Goal: Information Seeking & Learning: Find specific fact

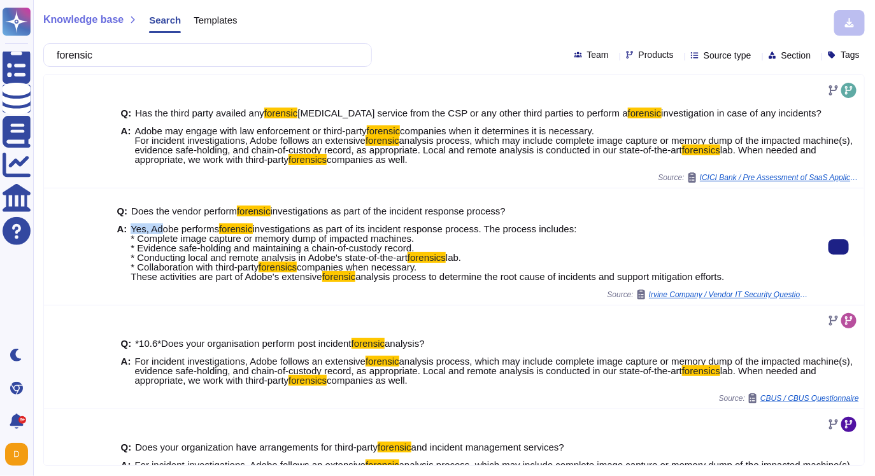
drag, startPoint x: 131, startPoint y: 229, endPoint x: 164, endPoint y: 231, distance: 33.2
click at [164, 231] on span "Yes, Adobe performs" at bounding box center [175, 228] width 88 height 11
click at [162, 236] on span "investigations as part of its incident response process. The process includes: …" at bounding box center [354, 242] width 446 height 39
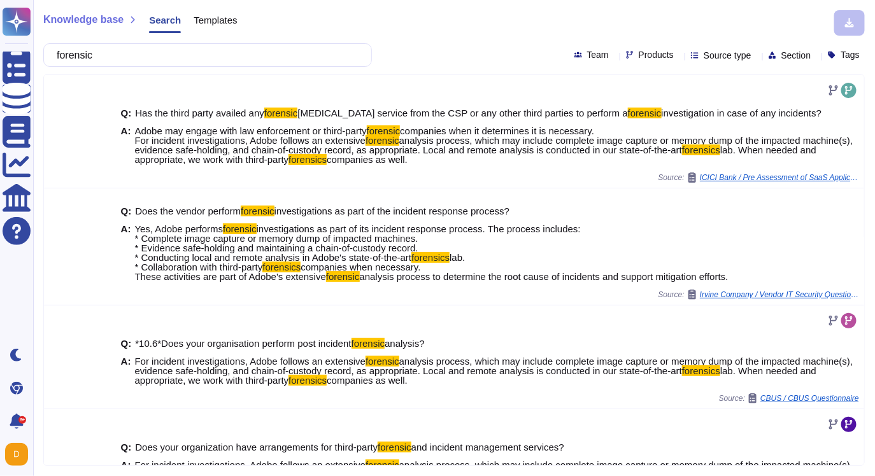
scroll to position [1, 0]
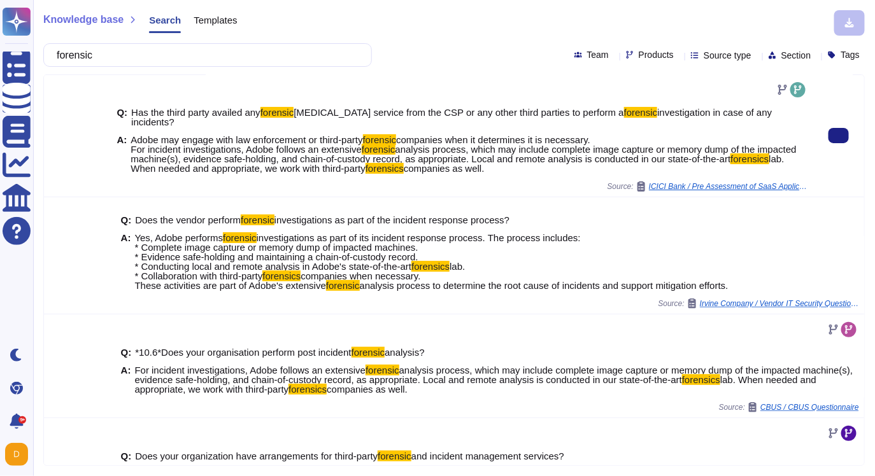
drag, startPoint x: 131, startPoint y: 150, endPoint x: 567, endPoint y: 171, distance: 436.6
click at [567, 171] on span "Adobe may engage with law enforcement or third-party forensic companies when it…" at bounding box center [469, 154] width 677 height 38
copy span "For incident investigations, Adobe follows an extensive forensic analysis proce…"
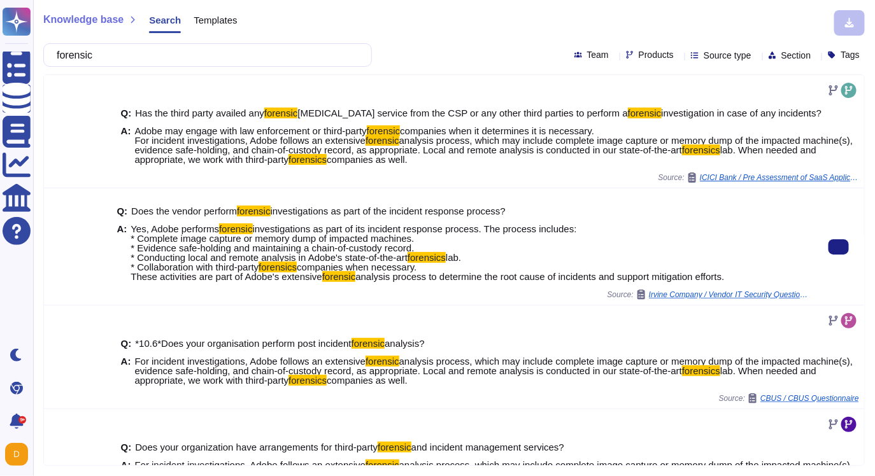
scroll to position [0, 0]
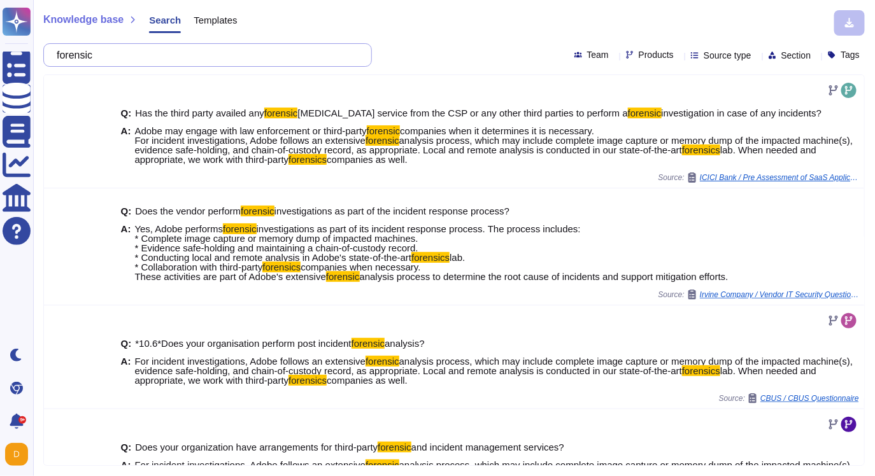
click at [115, 57] on input "forensic" at bounding box center [204, 55] width 308 height 22
drag, startPoint x: 115, startPoint y: 57, endPoint x: 48, endPoint y: 57, distance: 66.2
click at [48, 57] on div "forensic" at bounding box center [207, 55] width 328 height 24
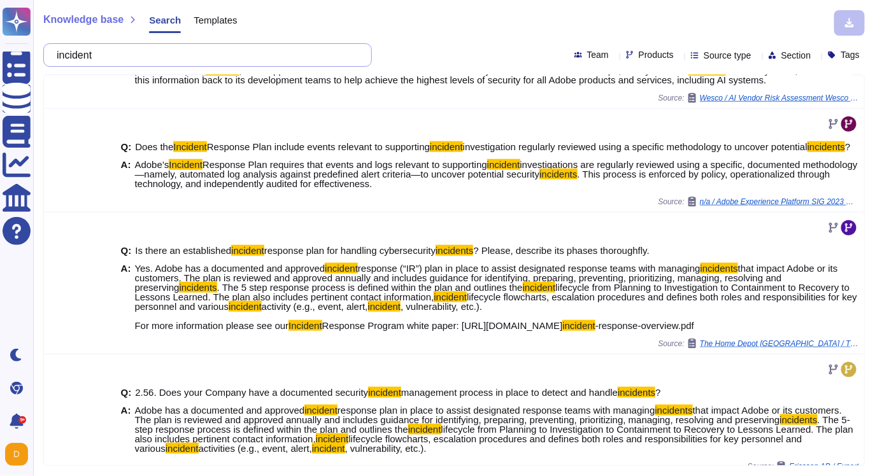
scroll to position [363, 0]
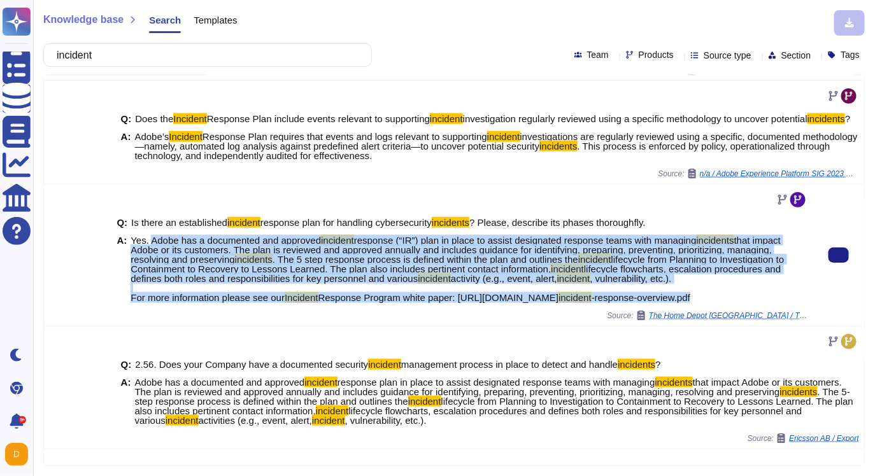
drag, startPoint x: 152, startPoint y: 276, endPoint x: 466, endPoint y: 353, distance: 323.0
click at [466, 302] on span "Yes. Adobe has a documented and approved incident response (“IR”) plan in place…" at bounding box center [469, 269] width 677 height 67
copy span "Adobe has a documented and approved incident response (“IR”) plan in place to a…"
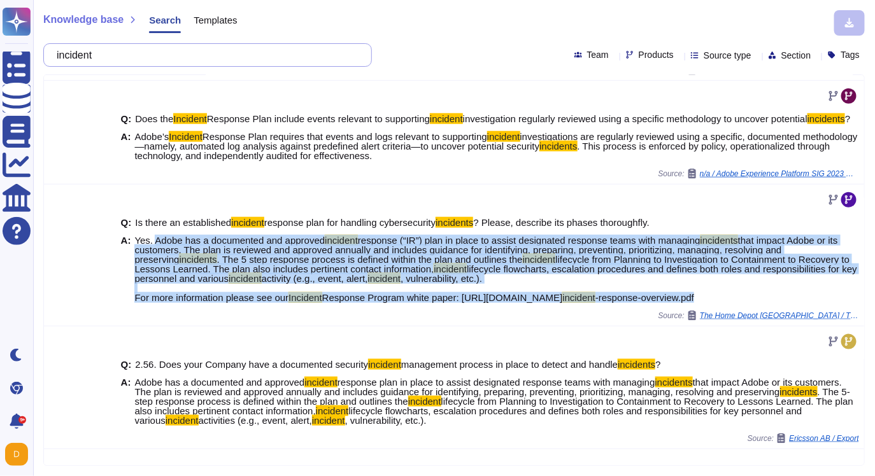
click at [140, 58] on input "incident" at bounding box center [204, 55] width 308 height 22
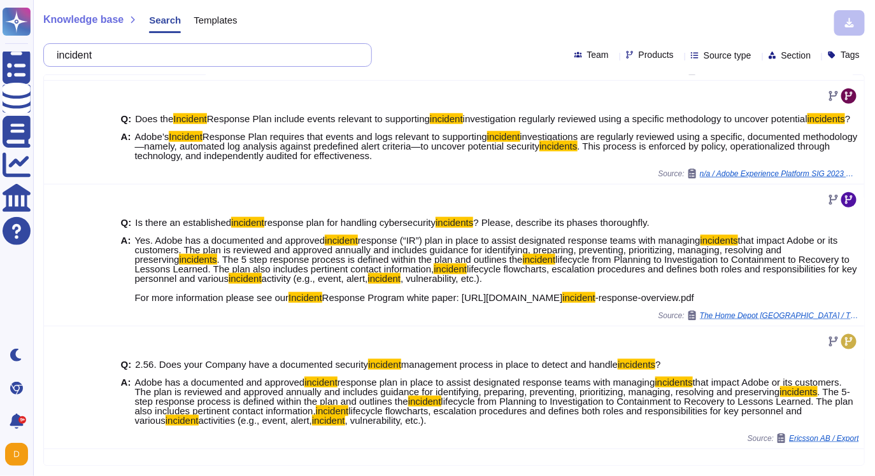
click at [140, 58] on input "incident" at bounding box center [204, 55] width 308 height 22
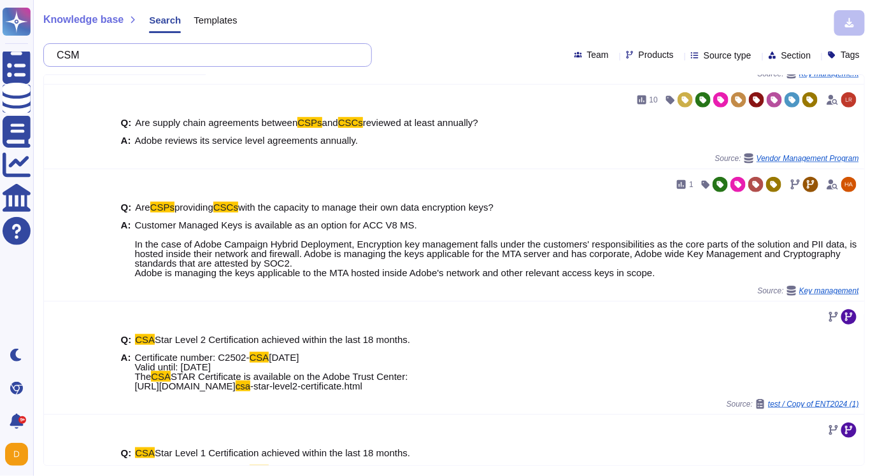
scroll to position [0, 0]
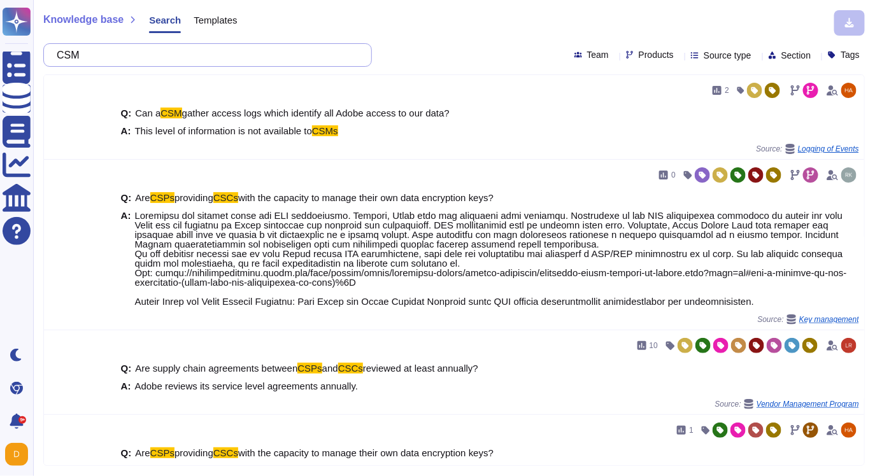
click at [95, 62] on input "CSM" at bounding box center [204, 55] width 308 height 22
click at [114, 60] on input "CSM" at bounding box center [204, 55] width 308 height 22
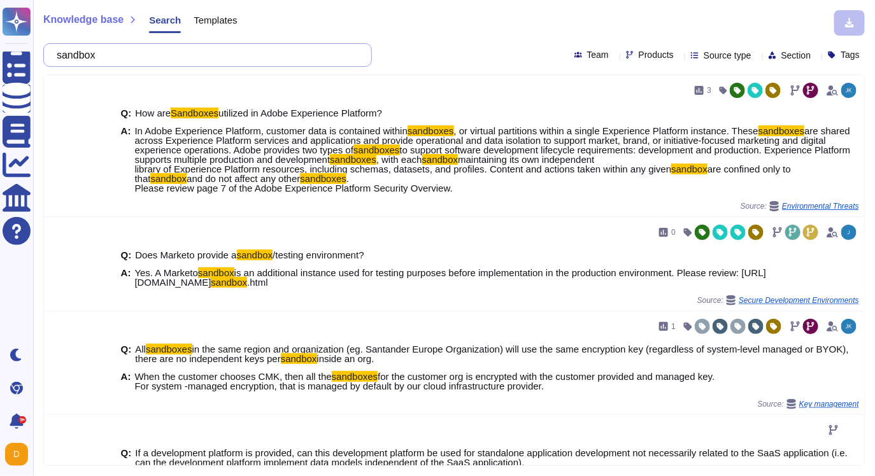
drag, startPoint x: 131, startPoint y: 48, endPoint x: 60, endPoint y: 48, distance: 70.7
click at [60, 48] on div "sandbox" at bounding box center [207, 55] width 328 height 24
drag, startPoint x: 121, startPoint y: 58, endPoint x: 46, endPoint y: 58, distance: 74.5
click at [46, 58] on div "sandbox" at bounding box center [207, 55] width 328 height 24
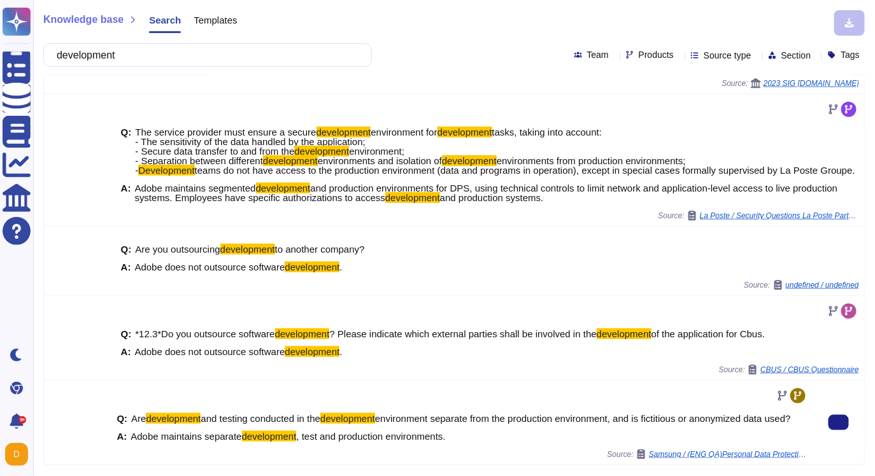
scroll to position [300, 0]
drag, startPoint x: 460, startPoint y: 449, endPoint x: 134, endPoint y: 435, distance: 326.9
click at [133, 435] on div "A: Adobe maintains separate development , test and production environments." at bounding box center [461, 437] width 691 height 10
copy span "dobe maintains separate development , test and production environments."
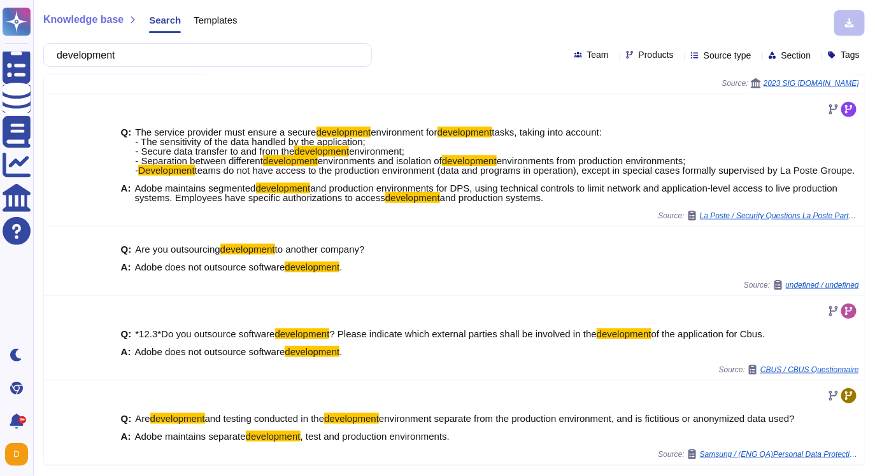
scroll to position [291, 0]
drag, startPoint x: 164, startPoint y: 62, endPoint x: 54, endPoint y: 62, distance: 110.1
click at [54, 62] on div "development" at bounding box center [207, 55] width 328 height 24
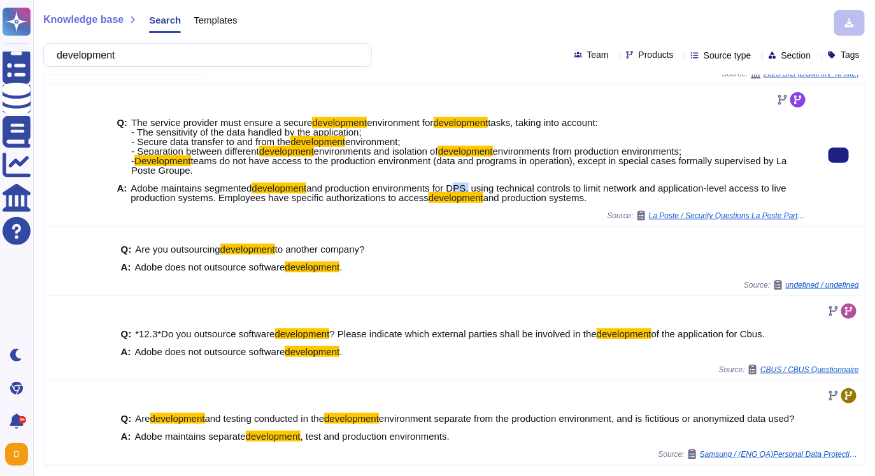
drag, startPoint x: 463, startPoint y: 190, endPoint x: 479, endPoint y: 189, distance: 15.9
click at [479, 189] on span "and production environments for DPS, using technical controls to limit network …" at bounding box center [459, 193] width 656 height 20
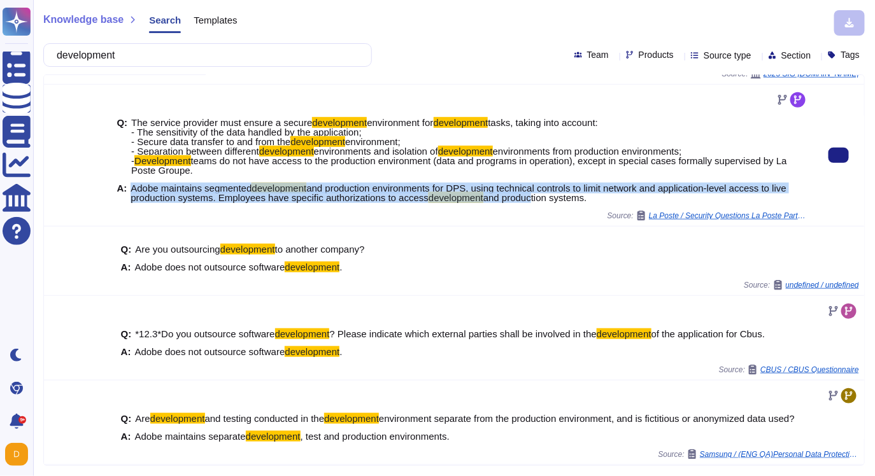
drag, startPoint x: 131, startPoint y: 189, endPoint x: 559, endPoint y: 194, distance: 427.8
click at [559, 195] on span "Adobe maintains segmented development and production environments for DPS, usin…" at bounding box center [469, 192] width 677 height 19
drag, startPoint x: 633, startPoint y: 200, endPoint x: 413, endPoint y: 196, distance: 220.9
click at [413, 196] on span "Adobe maintains segmented development and production environments for DPS, usin…" at bounding box center [469, 192] width 677 height 19
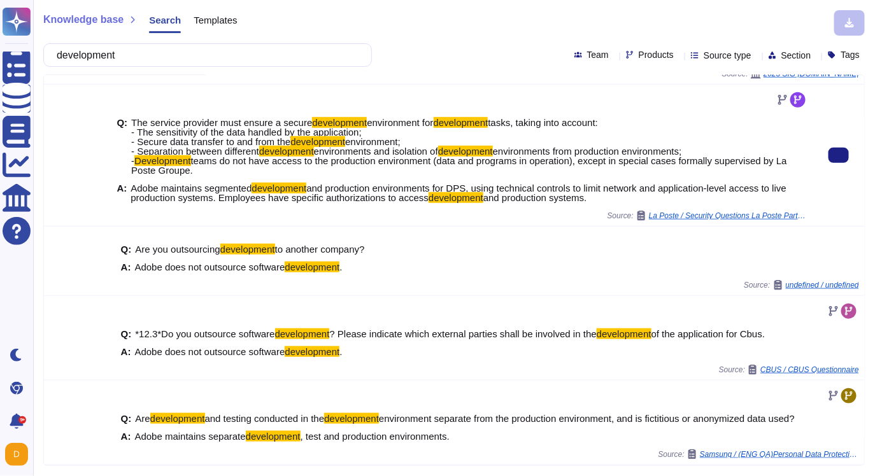
click at [295, 197] on span "and production environments for DPS, using technical controls to limit network …" at bounding box center [459, 193] width 656 height 20
drag, startPoint x: 132, startPoint y: 190, endPoint x: 641, endPoint y: 208, distance: 509.6
click at [641, 208] on div "Q: The service provider must ensure a secure development environment for develo…" at bounding box center [461, 160] width 691 height 101
copy span "Adobe maintains segmented development and production environments for DPS, usin…"
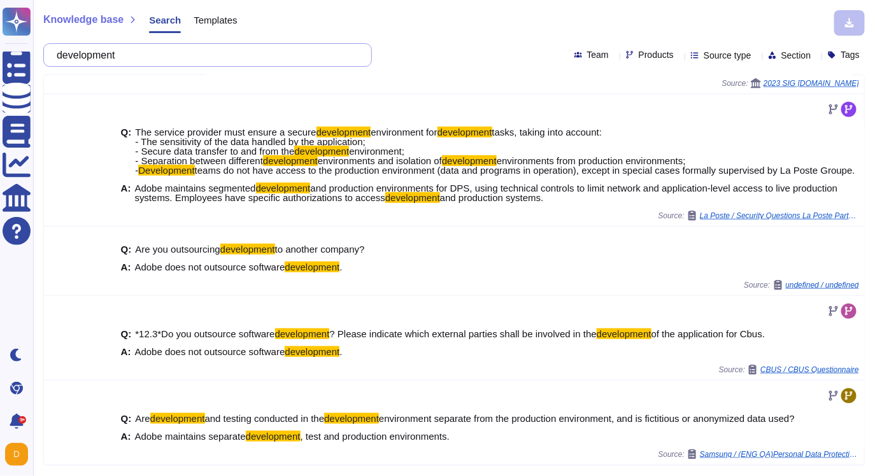
drag, startPoint x: 155, startPoint y: 57, endPoint x: 41, endPoint y: 73, distance: 115.1
click at [41, 73] on div "Knowledge base Search Templates development Team Products Source type Section T…" at bounding box center [454, 238] width 842 height 476
click at [142, 55] on input "development" at bounding box center [204, 55] width 308 height 22
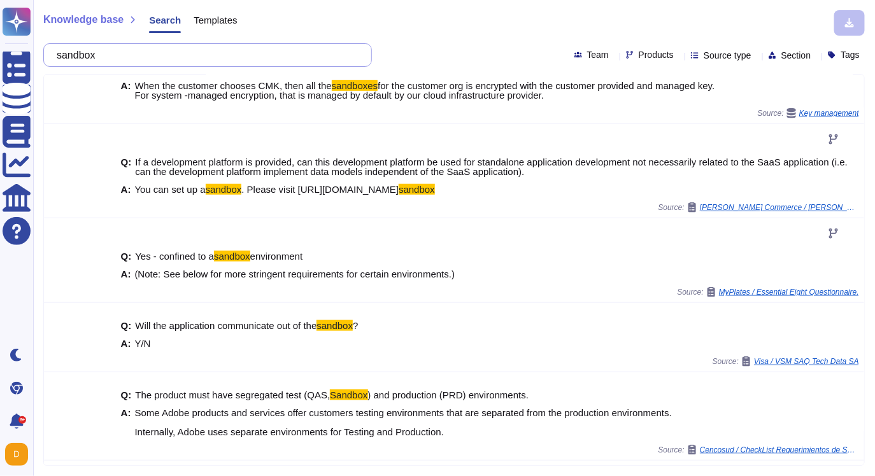
click at [128, 59] on input "sandbox" at bounding box center [204, 55] width 308 height 22
paste input "Multiple separate environments (not instances) available for use by LTU Includi…"
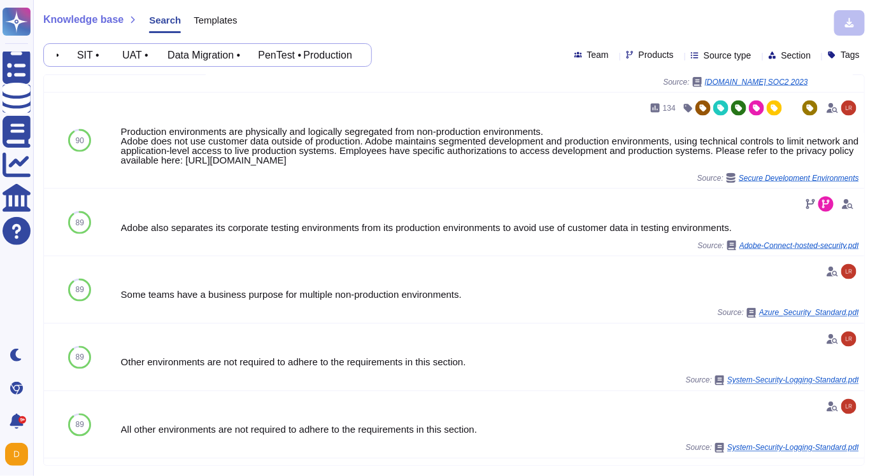
scroll to position [592, 0]
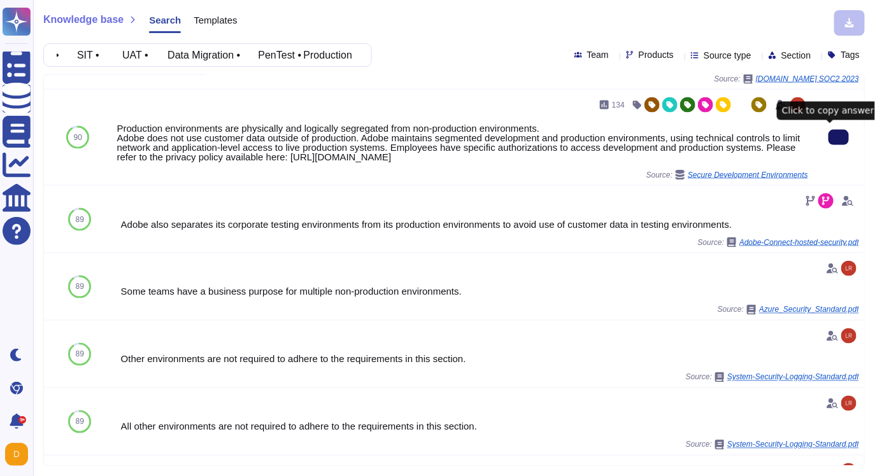
type input "Multiple separate environments (not instances) available for use by LTU Includi…"
click at [839, 139] on button at bounding box center [838, 137] width 20 height 15
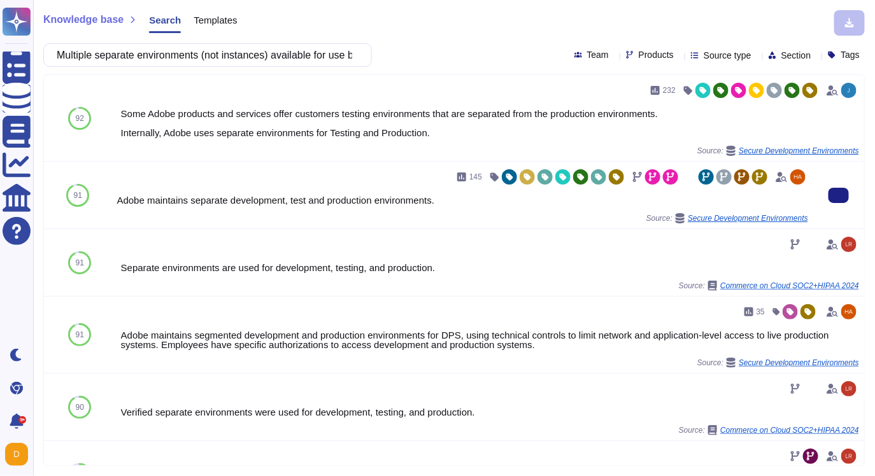
drag, startPoint x: 117, startPoint y: 200, endPoint x: 445, endPoint y: 204, distance: 327.9
click at [445, 204] on div "Adobe maintains separate development, test and production environments." at bounding box center [461, 200] width 691 height 10
copy div "Adobe maintains separate development, test and production environments."
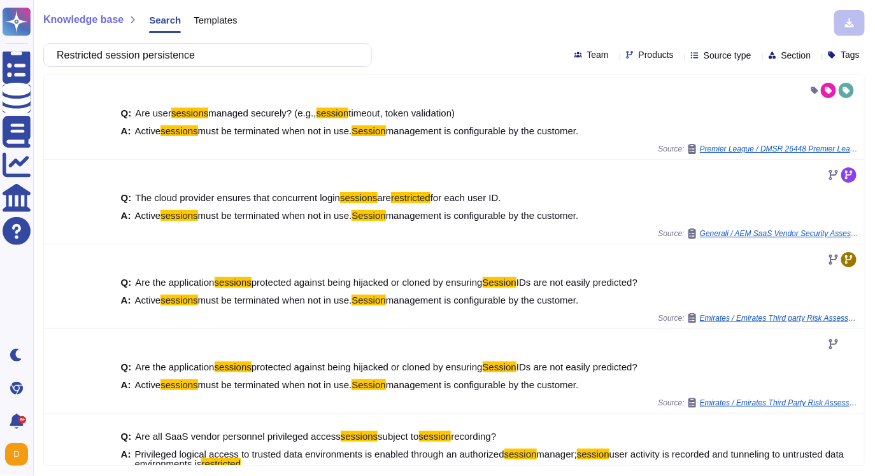
click at [219, 48] on input "Restricted session persistence" at bounding box center [204, 55] width 308 height 22
click at [215, 55] on input "Restricted session persistence" at bounding box center [204, 55] width 308 height 22
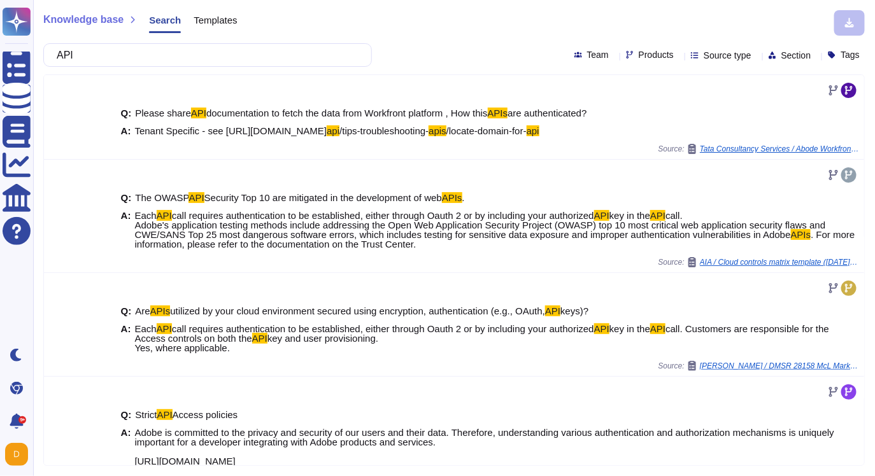
click at [101, 52] on input "API" at bounding box center [204, 55] width 308 height 22
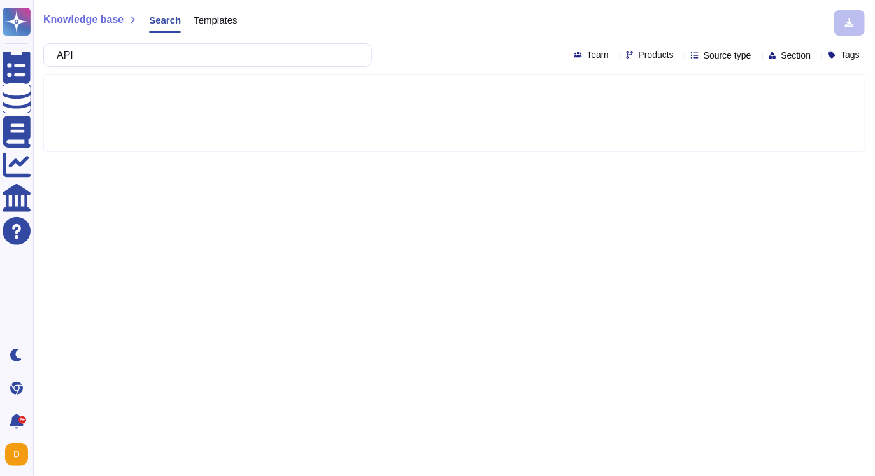
type input "API"
